Goal: Communication & Community: Answer question/provide support

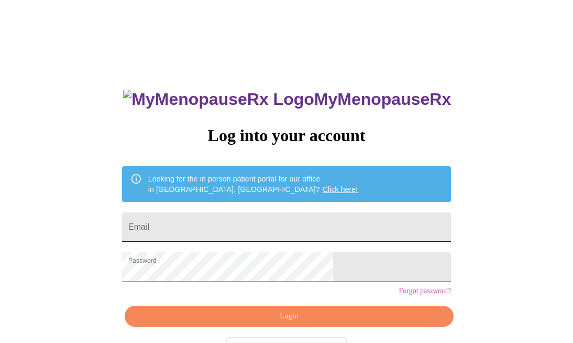
click at [217, 232] on input "Email" at bounding box center [286, 226] width 329 height 29
type input "jamilacollinsreedy@gmail.com"
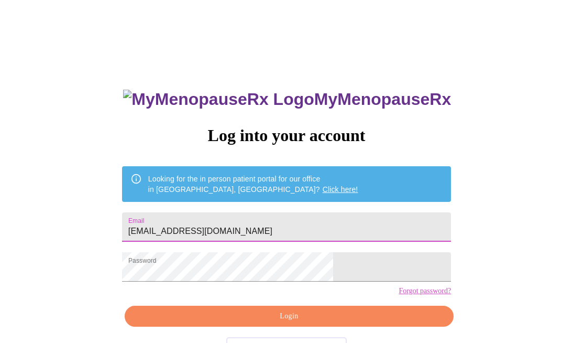
click at [221, 327] on button "Login" at bounding box center [289, 315] width 329 height 21
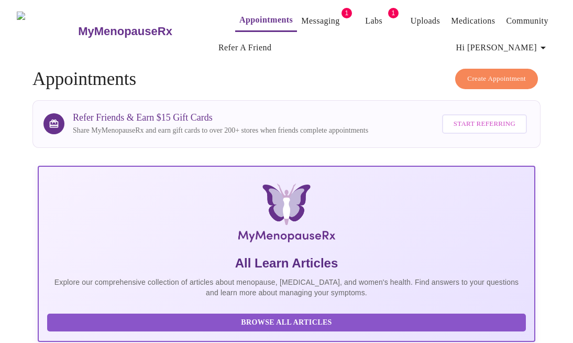
click at [301, 14] on link "Messaging" at bounding box center [320, 21] width 38 height 15
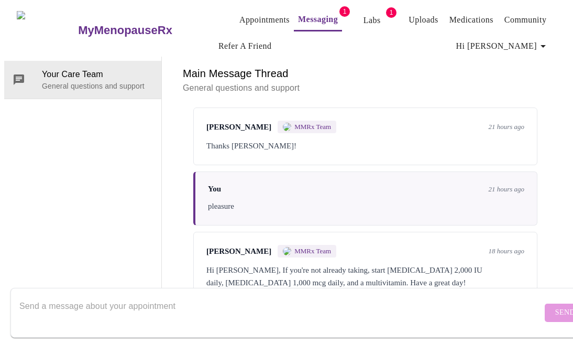
scroll to position [307, 0]
click at [294, 300] on textarea "Send a message about your appointment" at bounding box center [280, 313] width 523 height 34
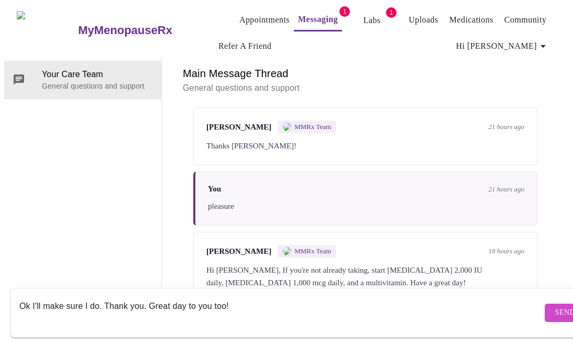
type textarea "Ok I'll make sure I do. Thank you. Great day to you too!"
click at [545, 310] on button "Send" at bounding box center [565, 312] width 41 height 18
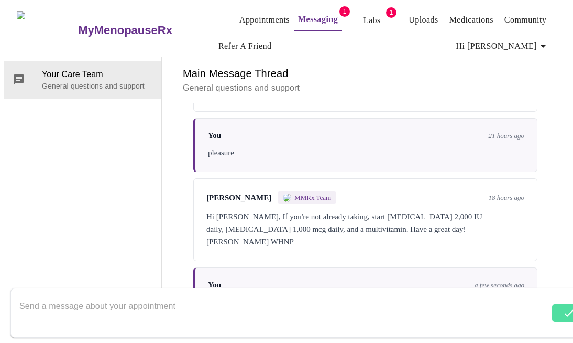
scroll to position [369, 0]
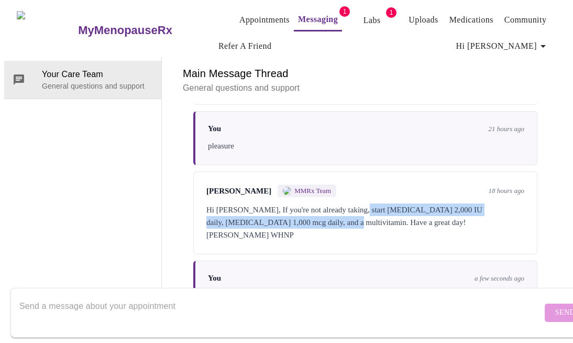
drag, startPoint x: 357, startPoint y: 163, endPoint x: 329, endPoint y: 181, distance: 33.4
click at [329, 203] on div "Hi Jamila, If you're not already taking, start Vitamin D3 2,000 IU daily, Vitam…" at bounding box center [365, 222] width 318 height 38
copy div "Vitamin D3 2,000 IU daily, Vitamin B12 1,000 mcg daily, and a multivitamin."
